Goal: Information Seeking & Learning: Learn about a topic

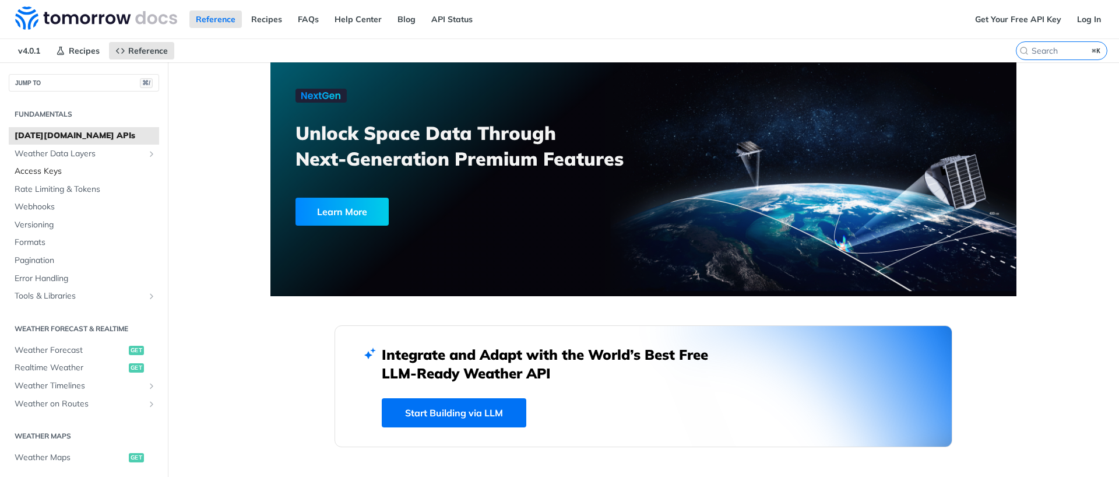
click at [45, 171] on span "Access Keys" at bounding box center [86, 171] width 142 height 12
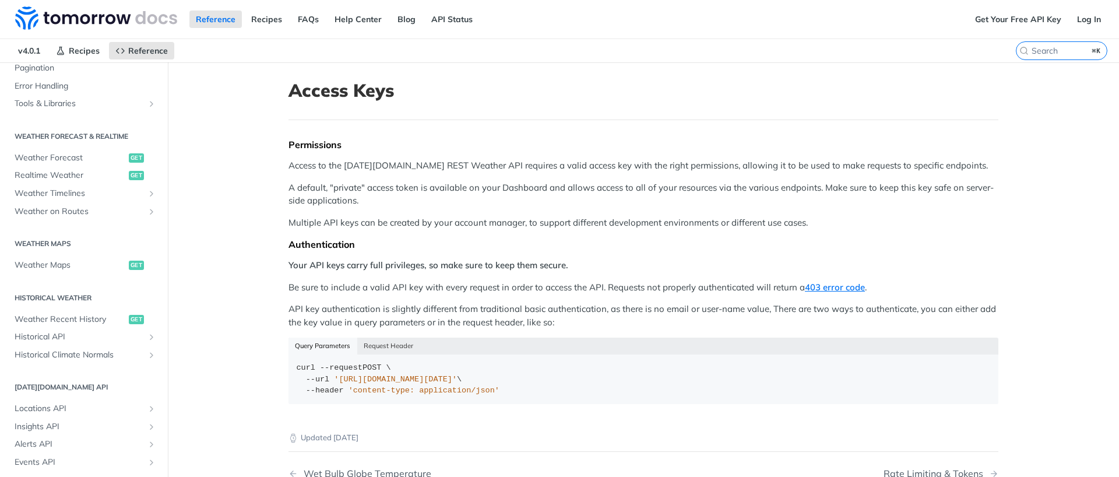
scroll to position [298, 0]
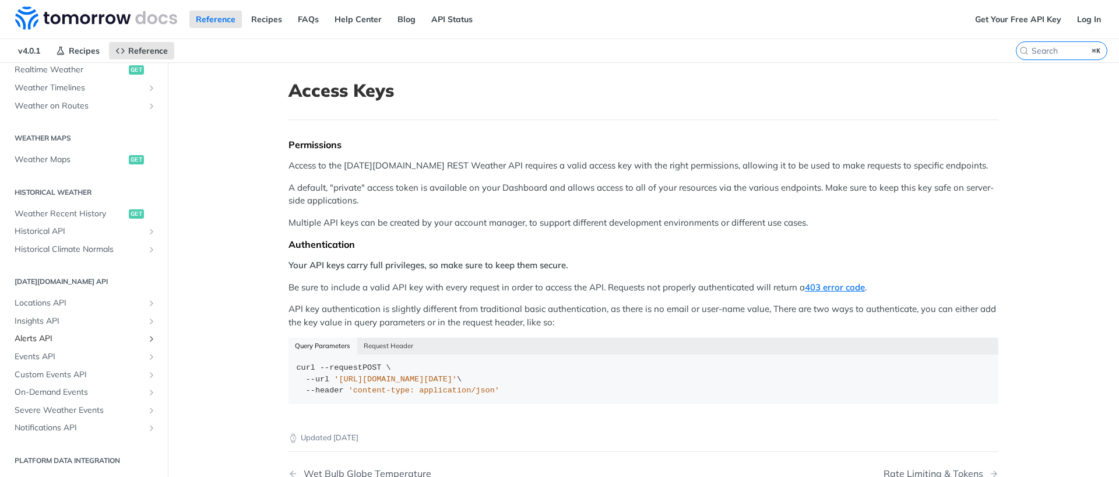
click at [51, 338] on span "Alerts API" at bounding box center [79, 339] width 129 height 12
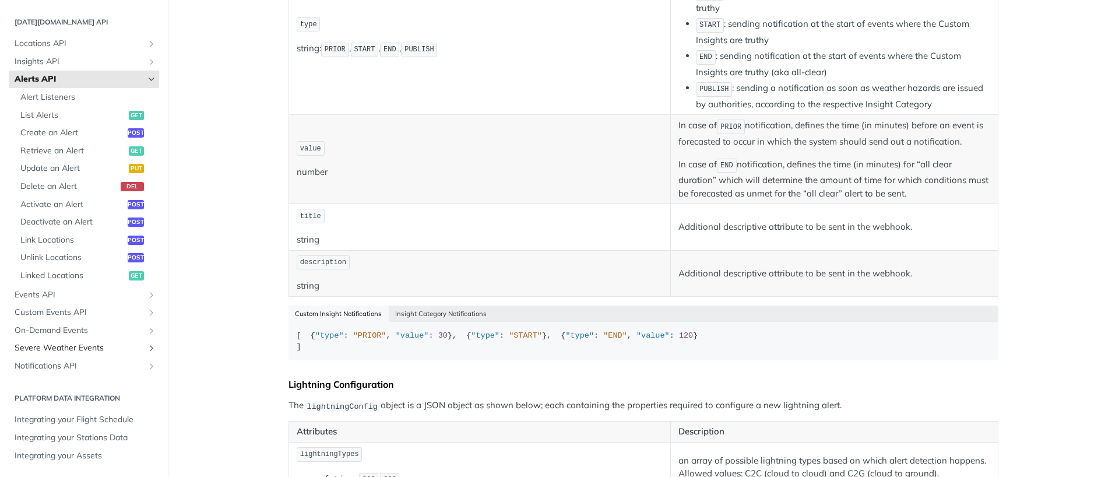
scroll to position [588, 0]
